Goal: Task Accomplishment & Management: Manage account settings

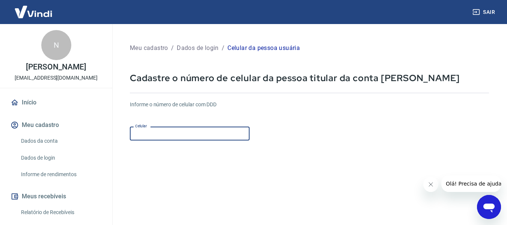
drag, startPoint x: 0, startPoint y: 0, endPoint x: 187, endPoint y: 138, distance: 231.9
click at [187, 138] on input "Celular" at bounding box center [190, 133] width 120 height 14
type input "(9"
type input "(51) 99415-8512"
click at [364, 168] on form "Informe o número de celular com DDD Celular (51) 99415-8512 Celular Continuar C…" at bounding box center [309, 205] width 359 height 220
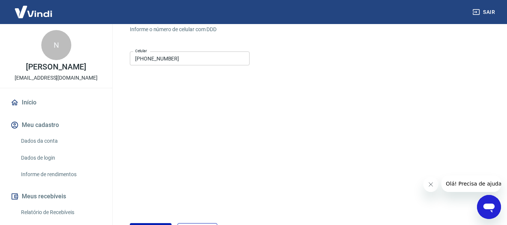
scroll to position [131, 0]
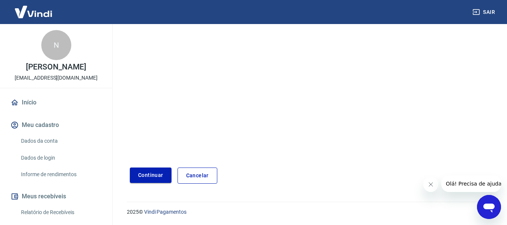
click at [158, 176] on button "Continuar" at bounding box center [151, 174] width 42 height 15
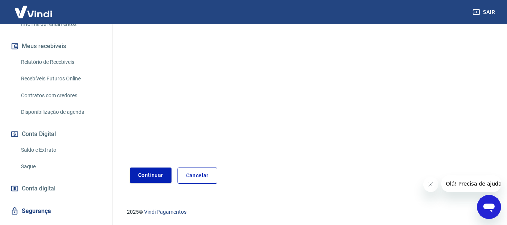
scroll to position [167, 0]
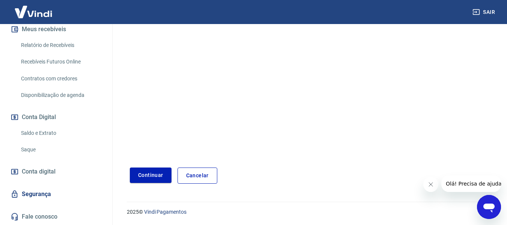
click at [464, 188] on button "Olá! Precisa de ajuda?" at bounding box center [475, 183] width 68 height 17
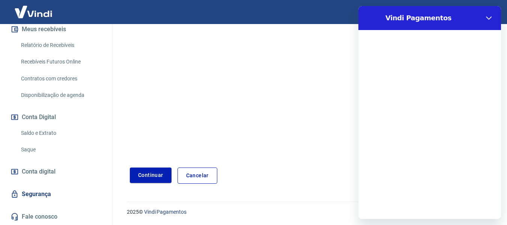
scroll to position [0, 0]
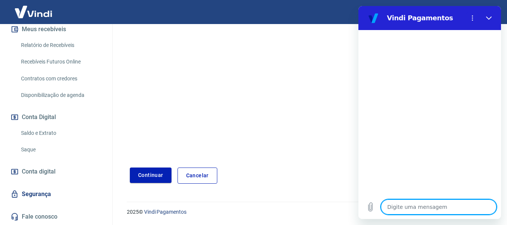
click at [459, 207] on textarea at bounding box center [439, 206] width 116 height 15
click at [420, 208] on textarea at bounding box center [439, 206] width 116 height 15
type textarea "b"
type textarea "x"
type textarea "bo"
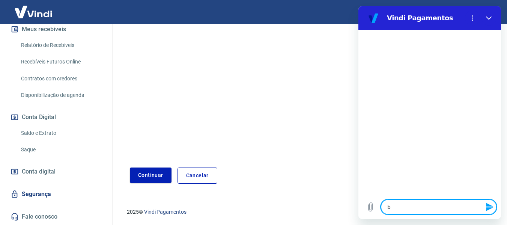
type textarea "x"
type textarea "boa"
type textarea "x"
type textarea "boa"
type textarea "x"
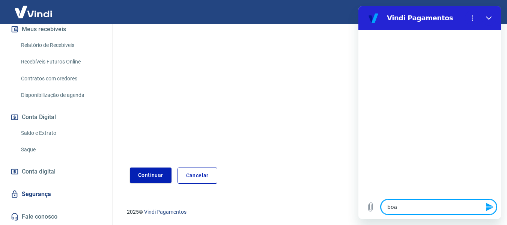
type textarea "boa t"
type textarea "x"
type textarea "boa ta"
type textarea "x"
type textarea "boa tar"
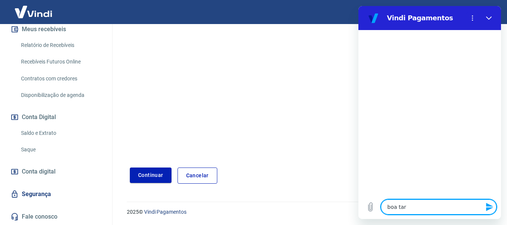
type textarea "x"
type textarea "boa tard"
type textarea "x"
type textarea "boa tarde"
type textarea "x"
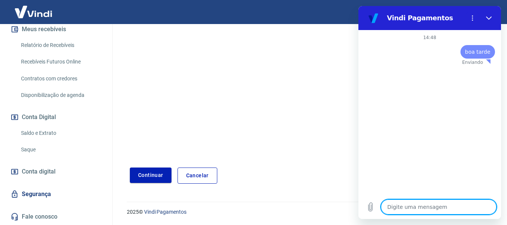
type textarea "x"
type textarea "p"
type textarea "x"
type textarea "pa"
type textarea "x"
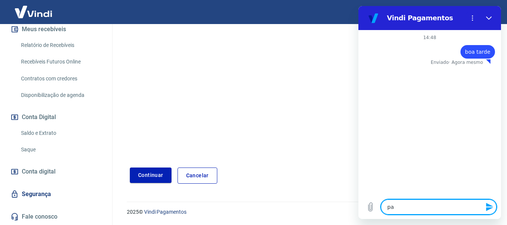
type textarea "par"
type textarea "x"
type textarea "parc"
type textarea "x"
type textarea "parce"
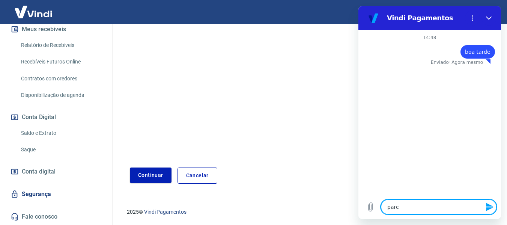
type textarea "x"
type textarea "parcel"
type textarea "x"
type textarea "parcela"
type textarea "x"
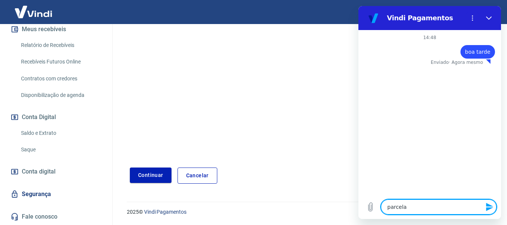
type textarea "parcelam"
type textarea "x"
type textarea "parcelamn"
type textarea "x"
type textarea "parcelamnt"
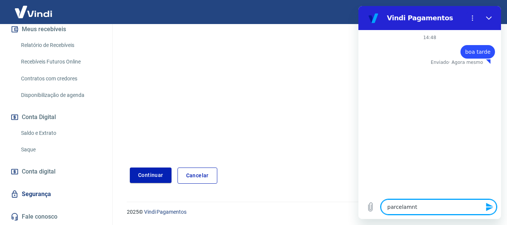
type textarea "x"
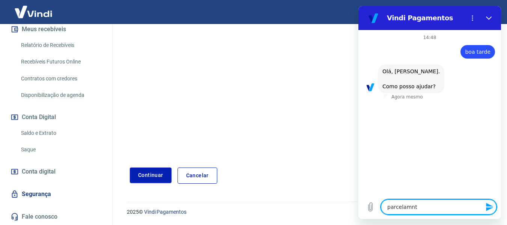
type textarea "parcelamnto"
type textarea "x"
type textarea "parcelamnto"
type textarea "x"
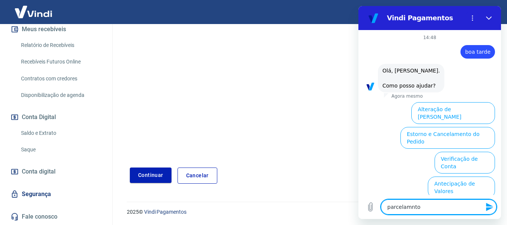
scroll to position [62, 0]
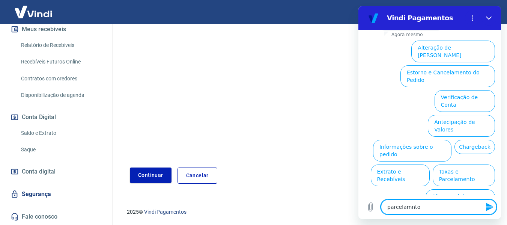
type textarea "parcelamnto"
type textarea "x"
type textarea "parcelamnt"
type textarea "x"
type textarea "parcelamn"
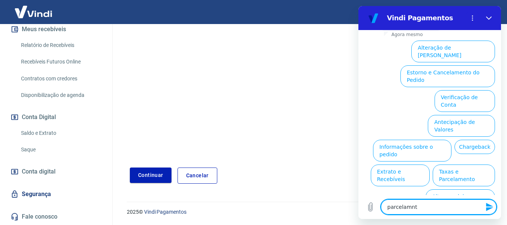
type textarea "x"
type textarea "parcelam"
type textarea "x"
type textarea "parcela"
type textarea "x"
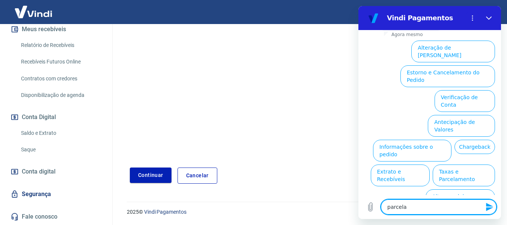
type textarea "parcelam"
type textarea "x"
type textarea "parcelame"
type textarea "x"
type textarea "parcelamen"
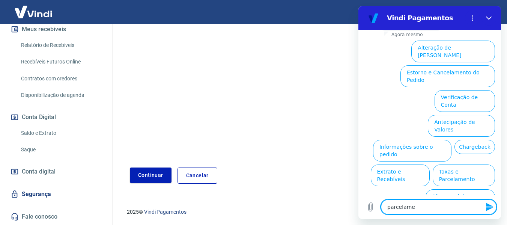
type textarea "x"
type textarea "parcelament"
type textarea "x"
type textarea "parcelamento"
type textarea "x"
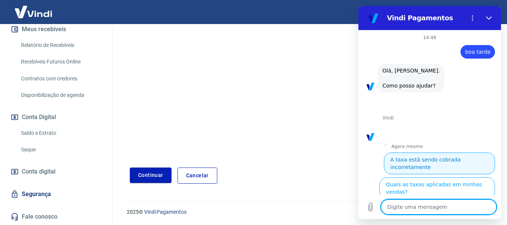
scroll to position [58, 0]
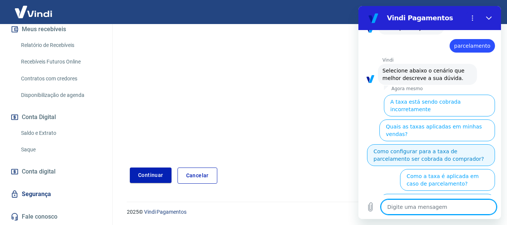
click at [409, 144] on button "Como configurar para a taxa de parcelamento ser cobrada do comprador?" at bounding box center [431, 155] width 128 height 22
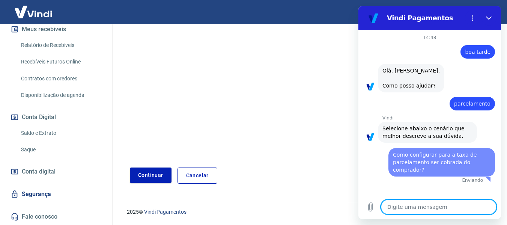
scroll to position [0, 0]
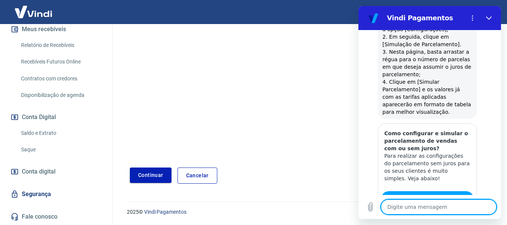
type textarea "x"
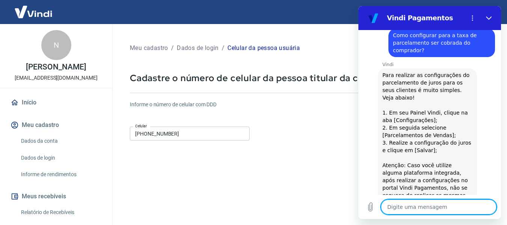
scroll to position [131, 0]
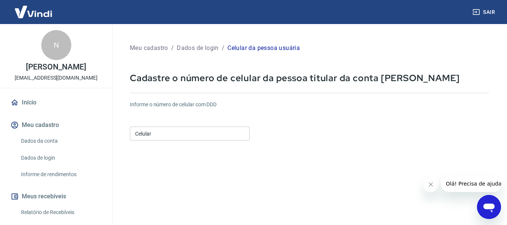
drag, startPoint x: 187, startPoint y: 133, endPoint x: 17, endPoint y: 114, distance: 170.3
click at [18, 117] on div "Sair N [PERSON_NAME] [EMAIL_ADDRESS][DOMAIN_NAME] Início Meu cadastro Dados da …" at bounding box center [253, 112] width 507 height 225
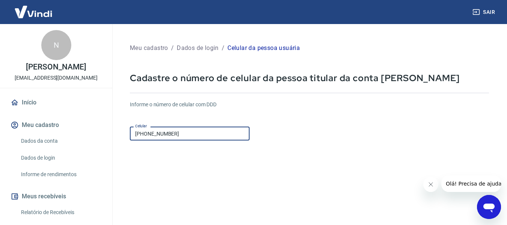
type input "[PHONE_NUMBER]"
click at [419, 155] on form "Informe o número de celular com DDD Celular [PHONE_NUMBER] Celular Continuar Ca…" at bounding box center [309, 205] width 359 height 220
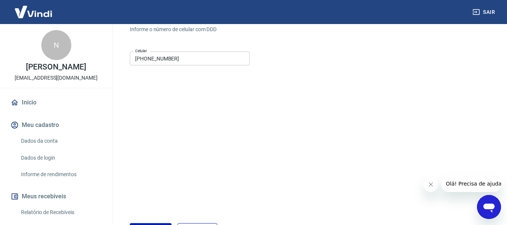
scroll to position [131, 0]
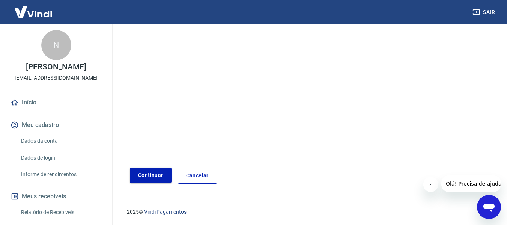
click at [145, 182] on button "Continuar" at bounding box center [151, 174] width 42 height 15
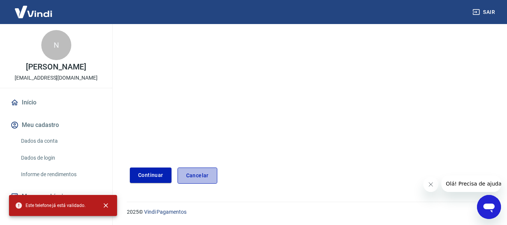
click at [206, 179] on link "Cancelar" at bounding box center [198, 175] width 40 height 16
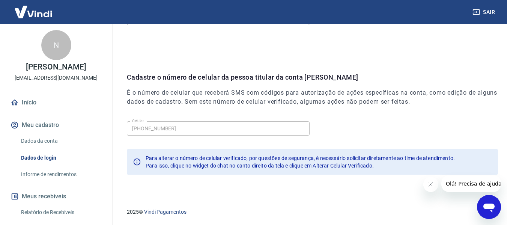
scroll to position [106, 0]
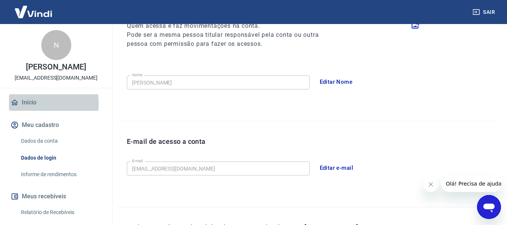
click at [33, 103] on link "Início" at bounding box center [56, 102] width 94 height 17
